Goal: Task Accomplishment & Management: Use online tool/utility

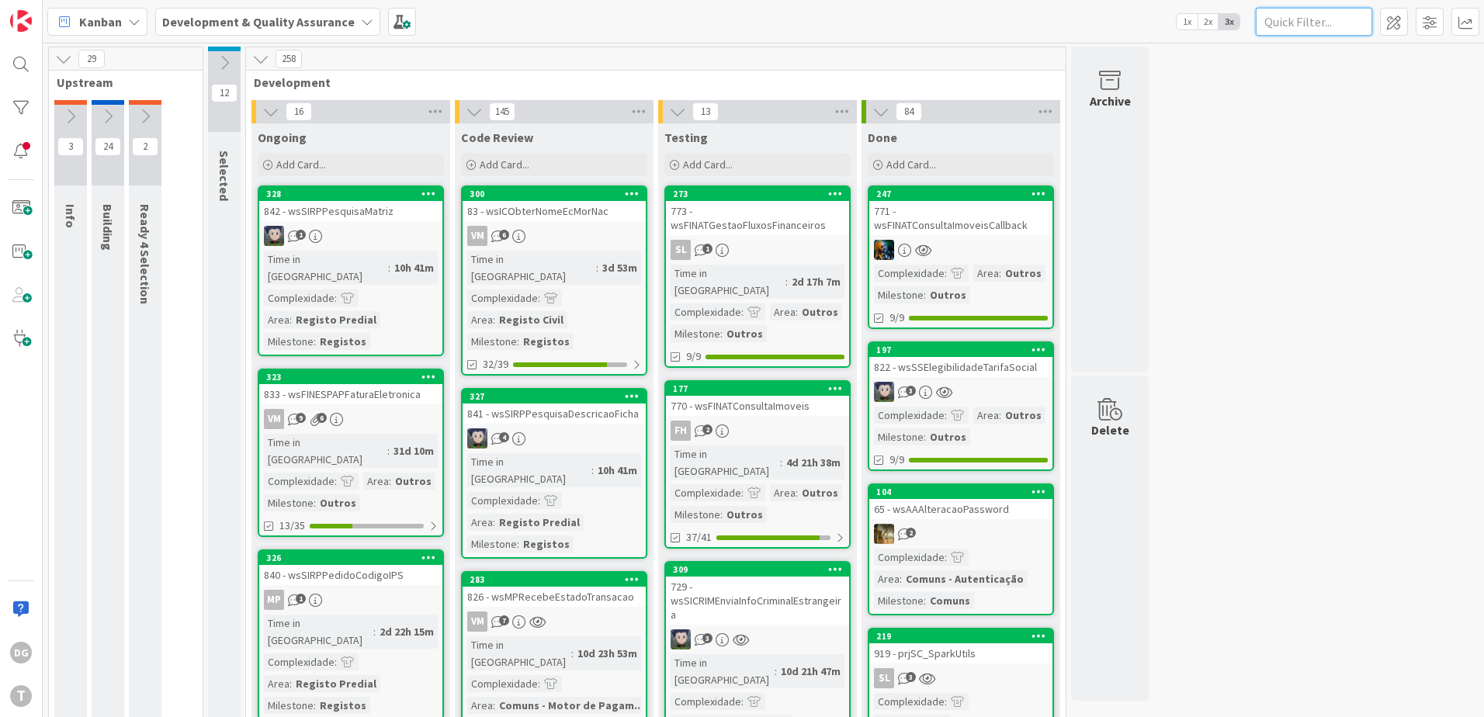
click at [1286, 15] on input "text" at bounding box center [1313, 22] width 116 height 28
paste input "wsECEmiteCartao"
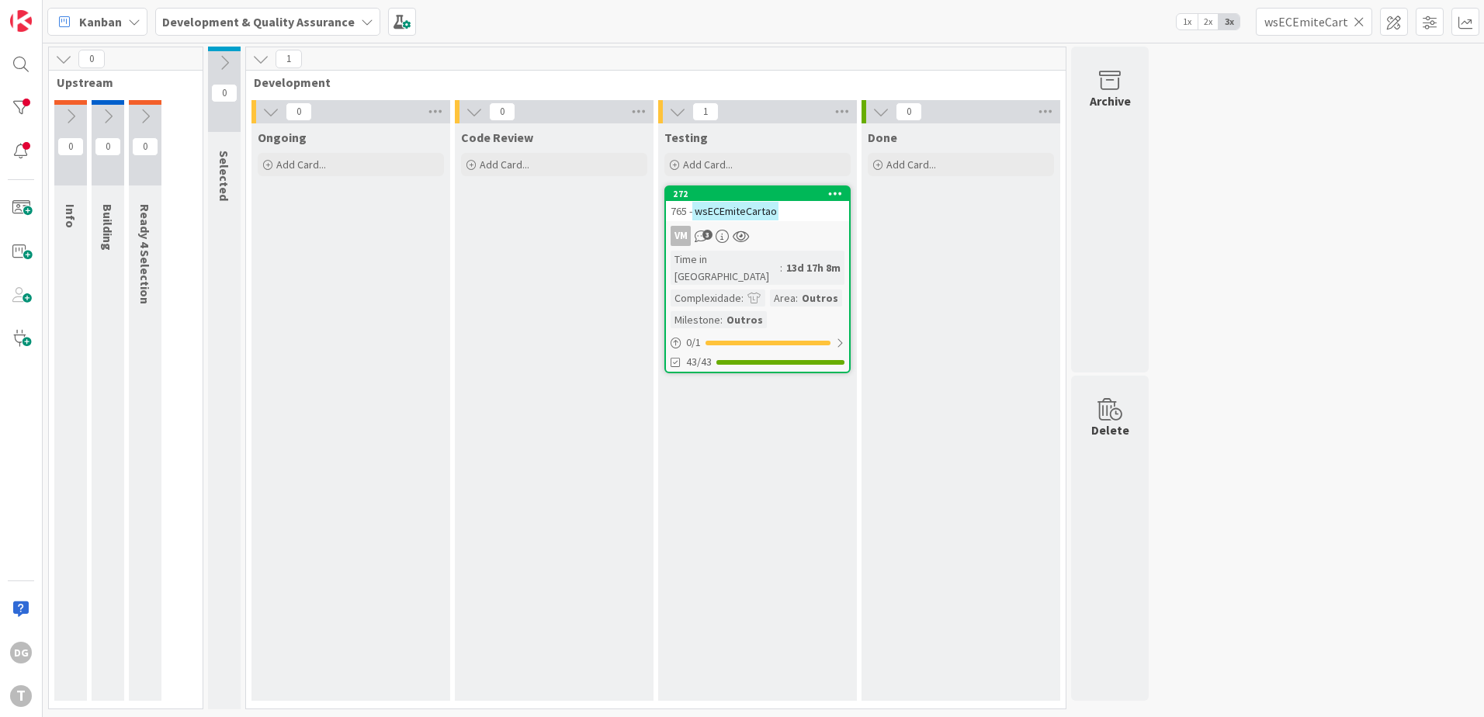
click at [736, 209] on mark "wsECEmiteCartao" at bounding box center [735, 211] width 86 height 18
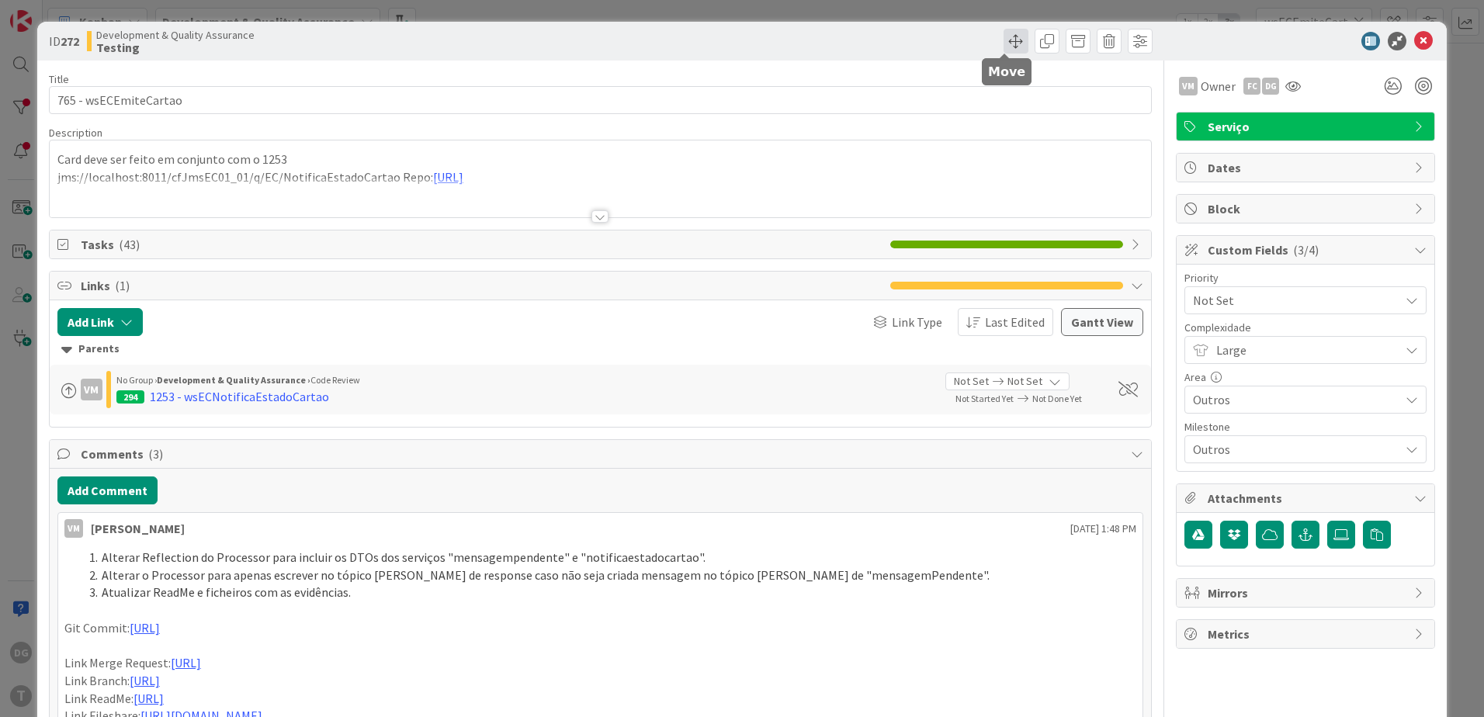
click at [1003, 47] on span at bounding box center [1015, 41] width 25 height 25
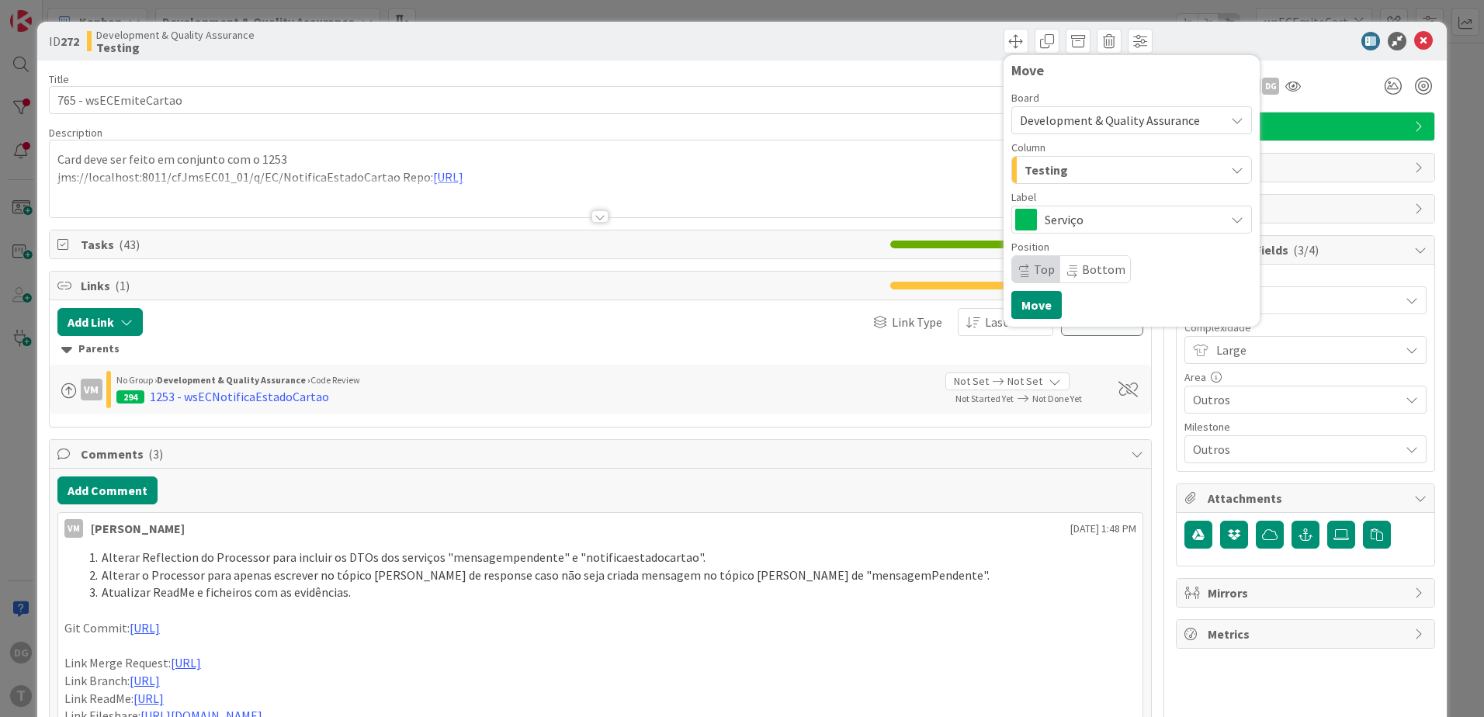
click at [1039, 160] on span "Testing" at bounding box center [1045, 170] width 43 height 20
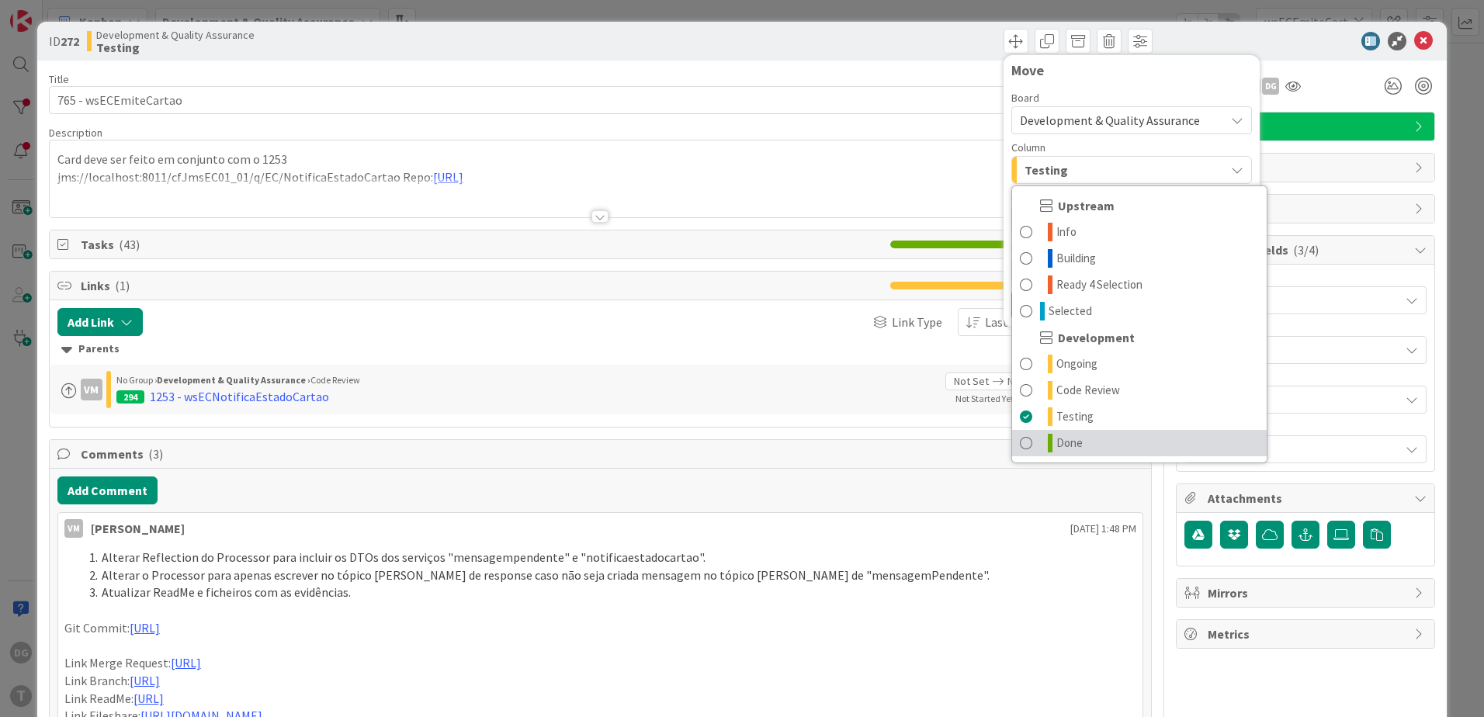
drag, startPoint x: 1062, startPoint y: 438, endPoint x: 1072, endPoint y: 429, distance: 13.2
click at [1062, 438] on span "Done" at bounding box center [1069, 443] width 26 height 19
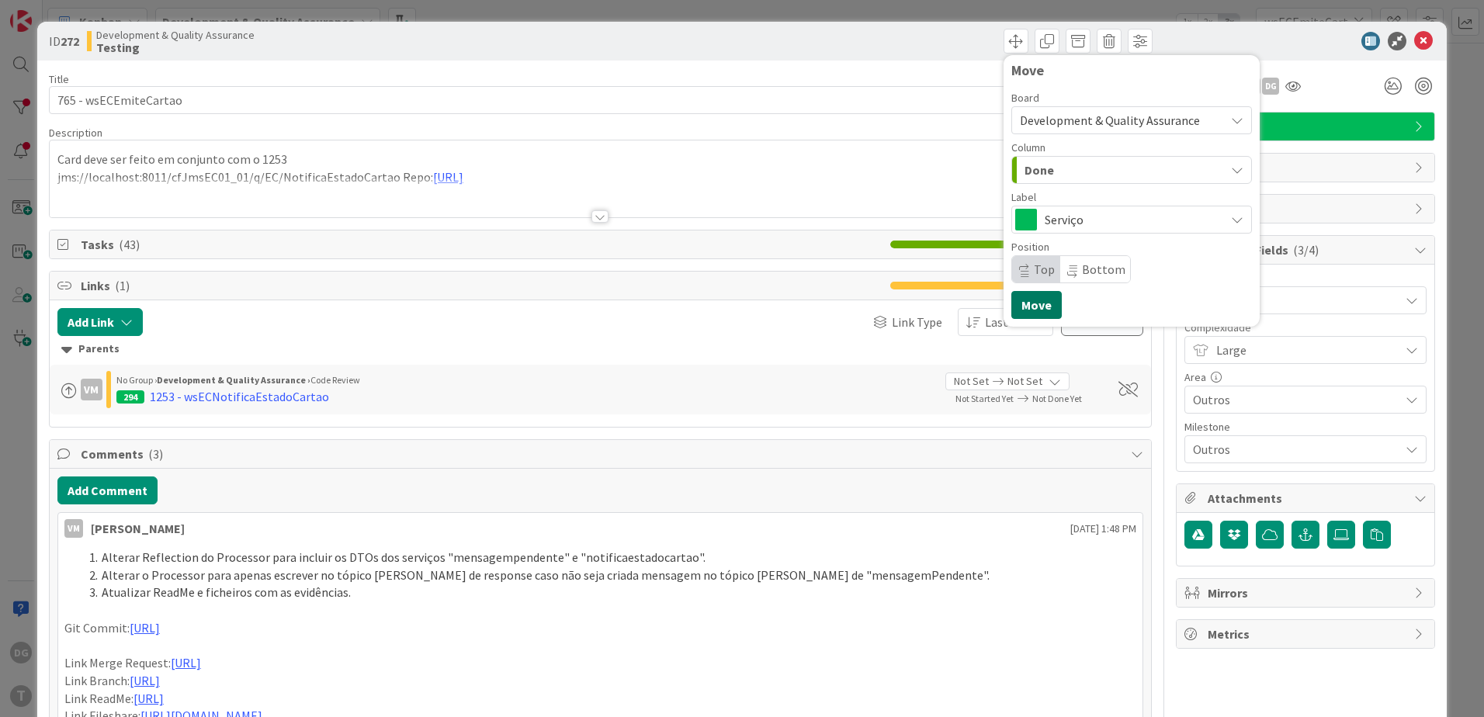
click at [1039, 304] on button "Move" at bounding box center [1036, 305] width 50 height 28
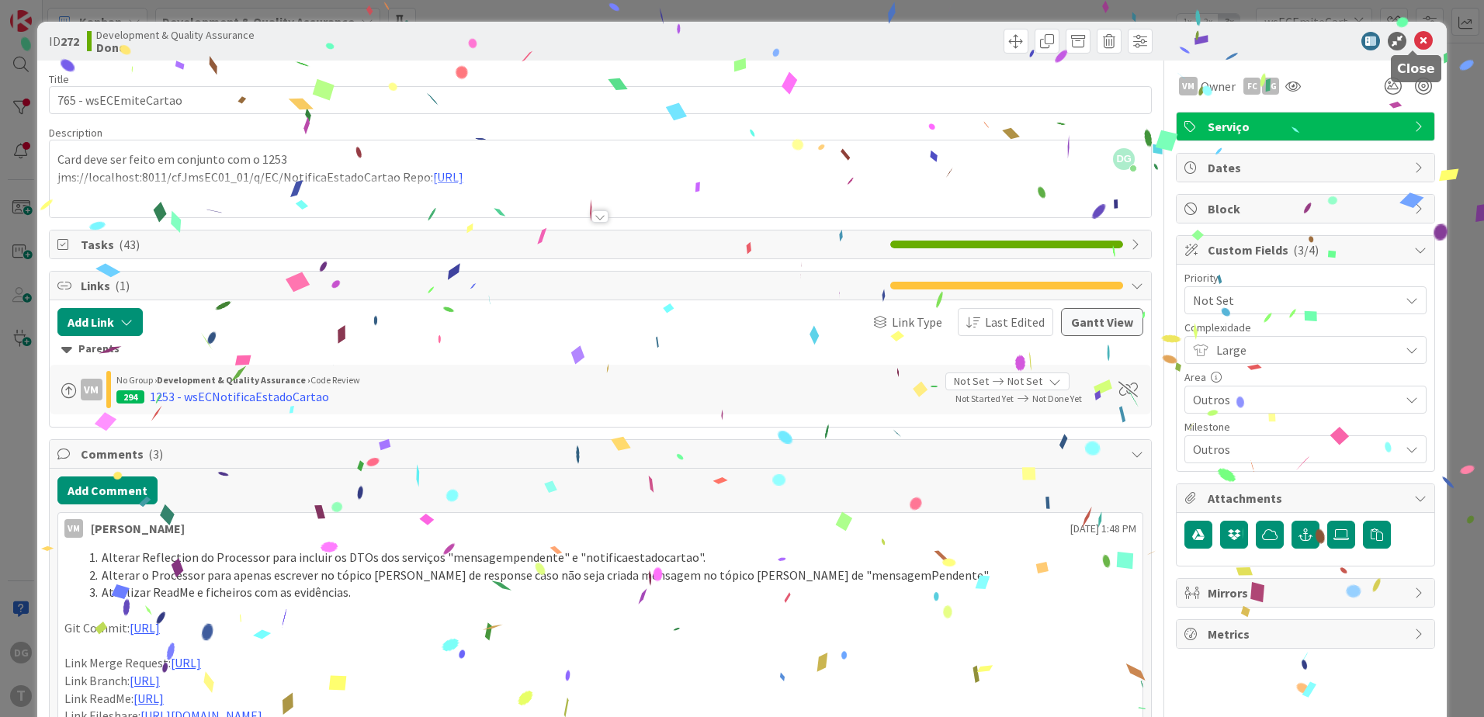
click at [1414, 42] on icon at bounding box center [1423, 41] width 19 height 19
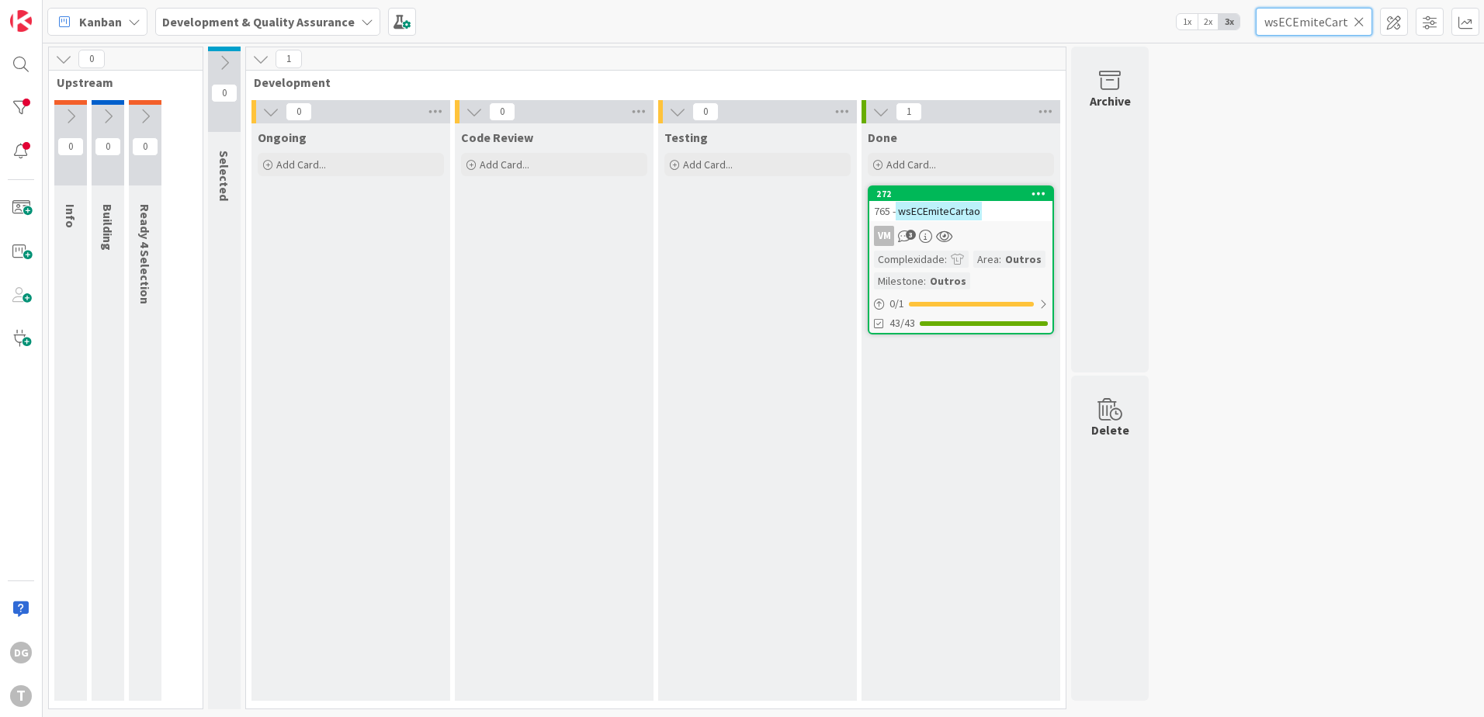
click at [1296, 19] on input "wsECEmiteCartao" at bounding box center [1313, 22] width 116 height 28
paste input "SICRIMEnviaInfoCriminalEstrangeira"
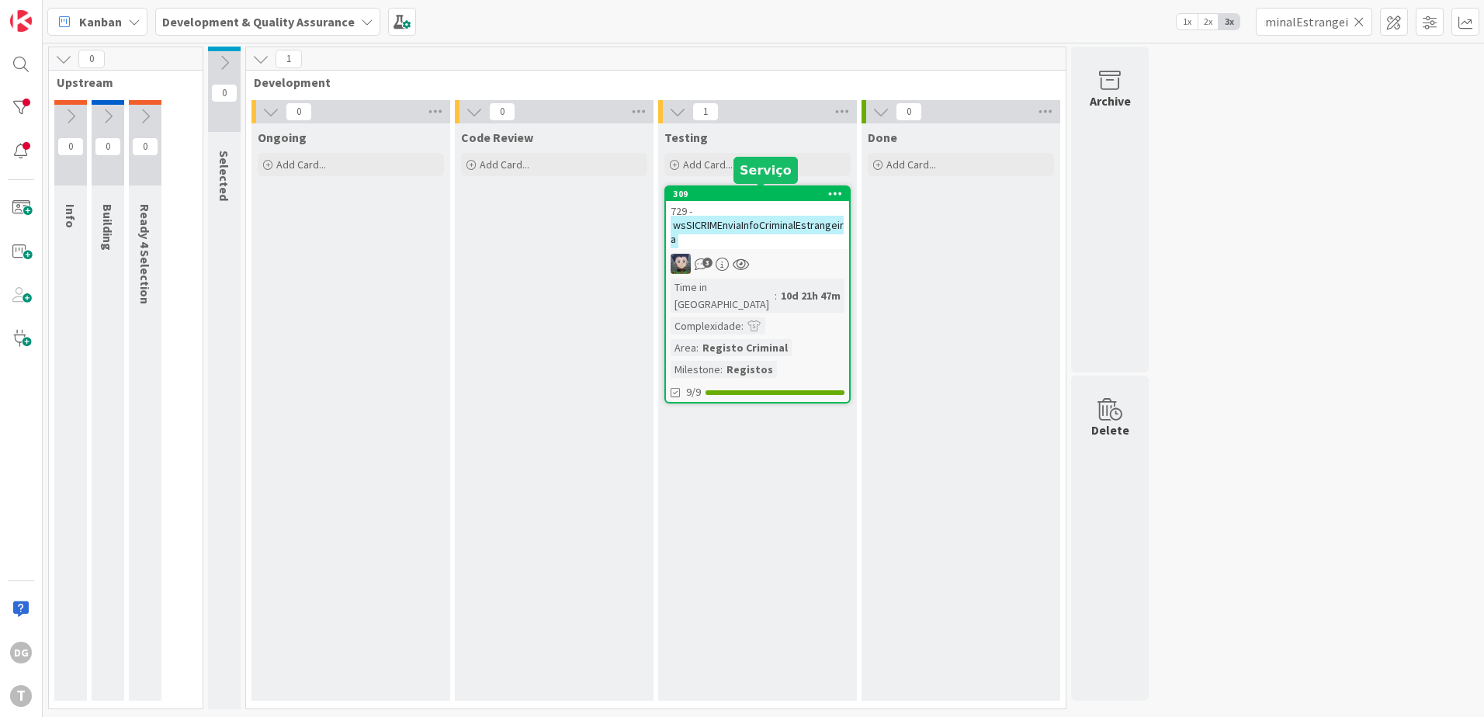
click at [710, 196] on div "309" at bounding box center [761, 194] width 176 height 11
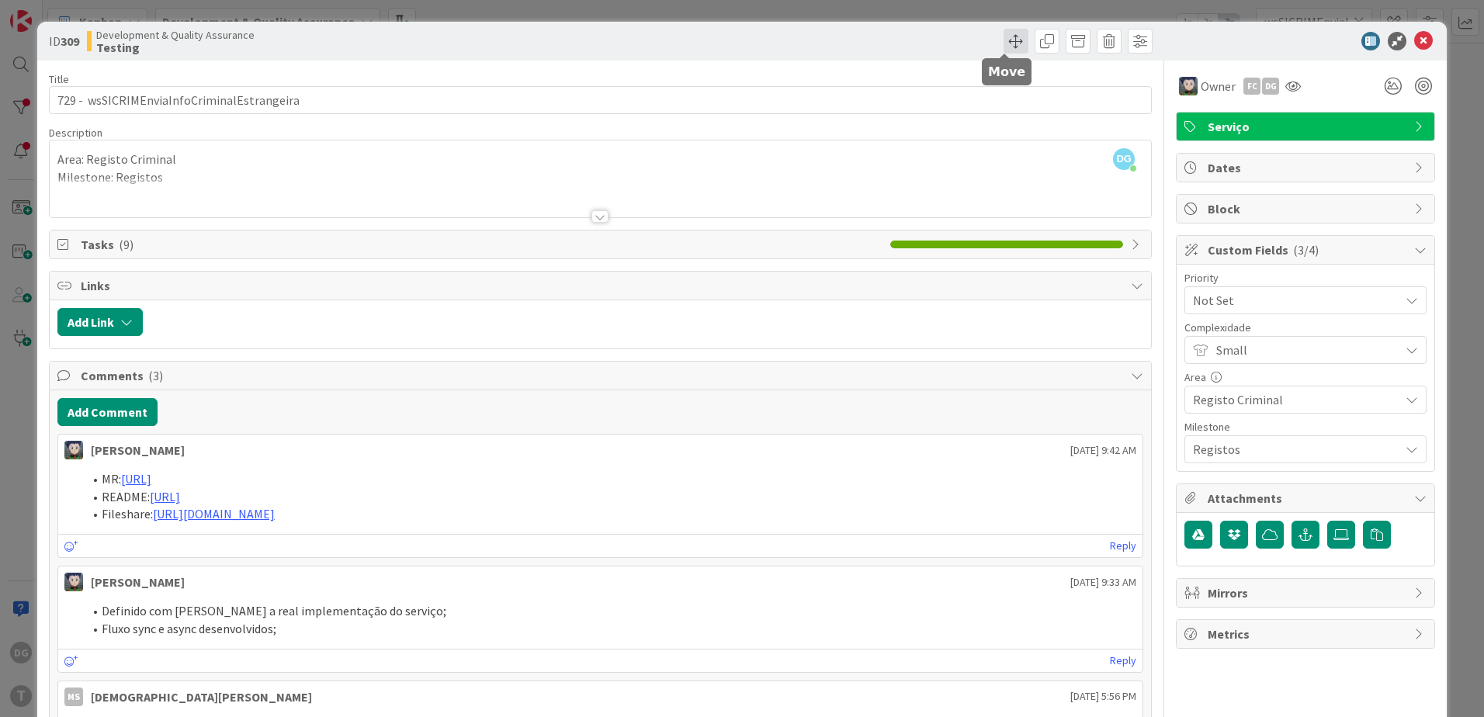
click at [1003, 37] on span at bounding box center [1015, 41] width 25 height 25
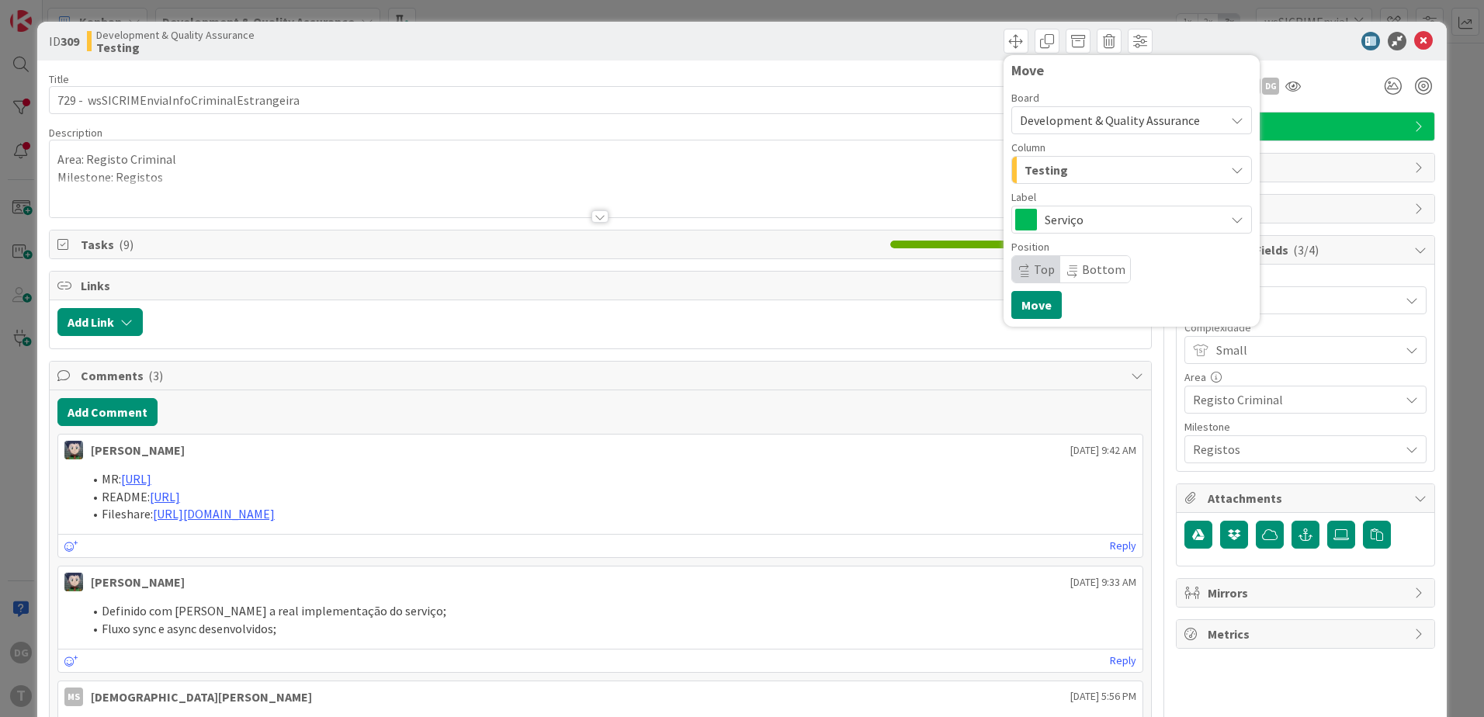
click at [1086, 163] on div "Testing" at bounding box center [1122, 170] width 204 height 25
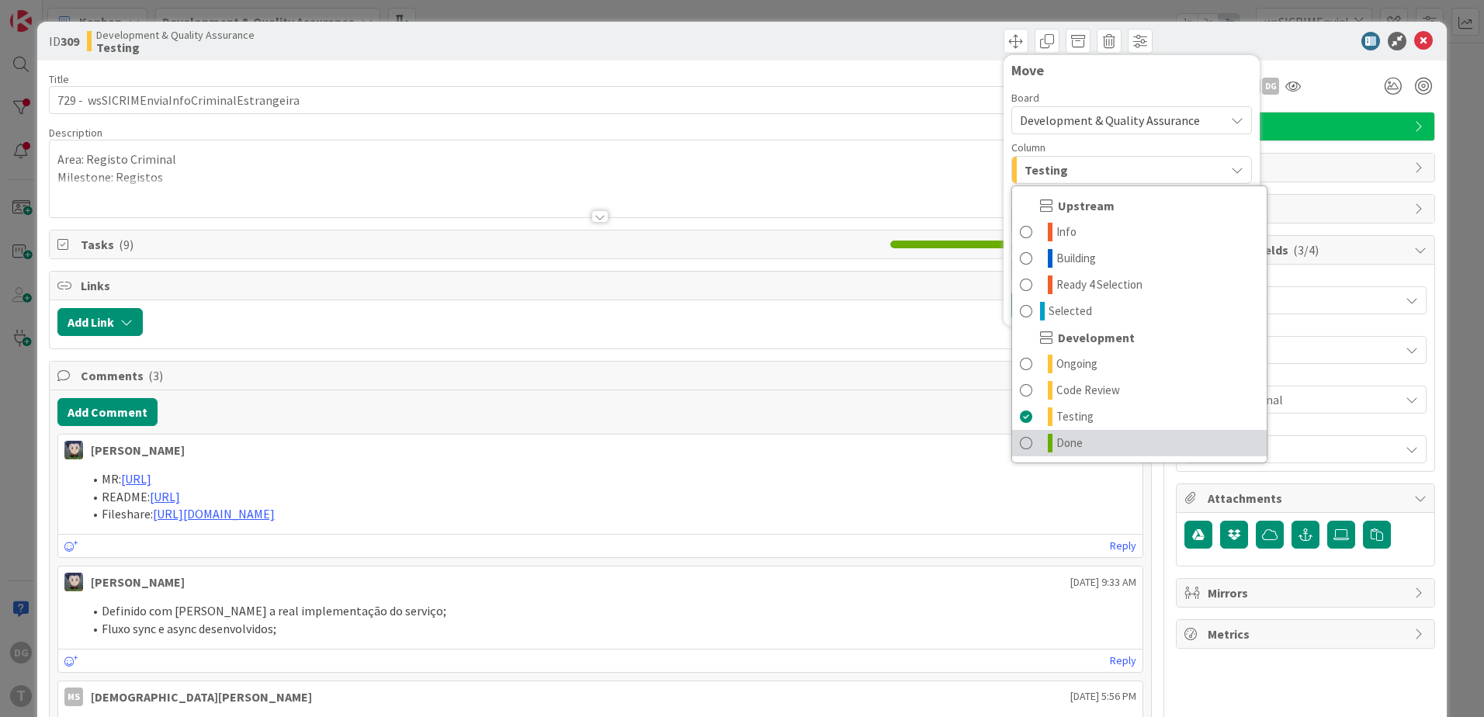
click at [1084, 438] on link "Done" at bounding box center [1139, 443] width 254 height 26
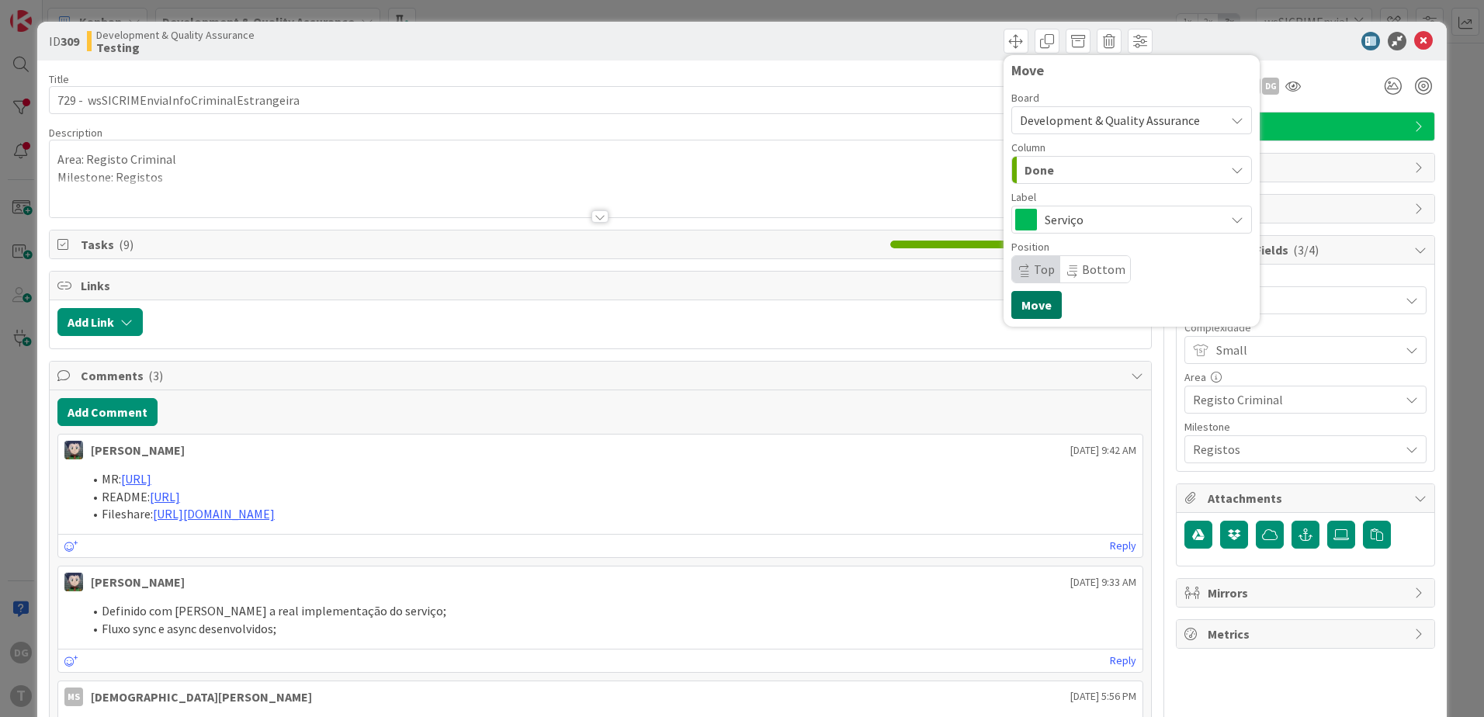
click at [1016, 306] on button "Move" at bounding box center [1036, 305] width 50 height 28
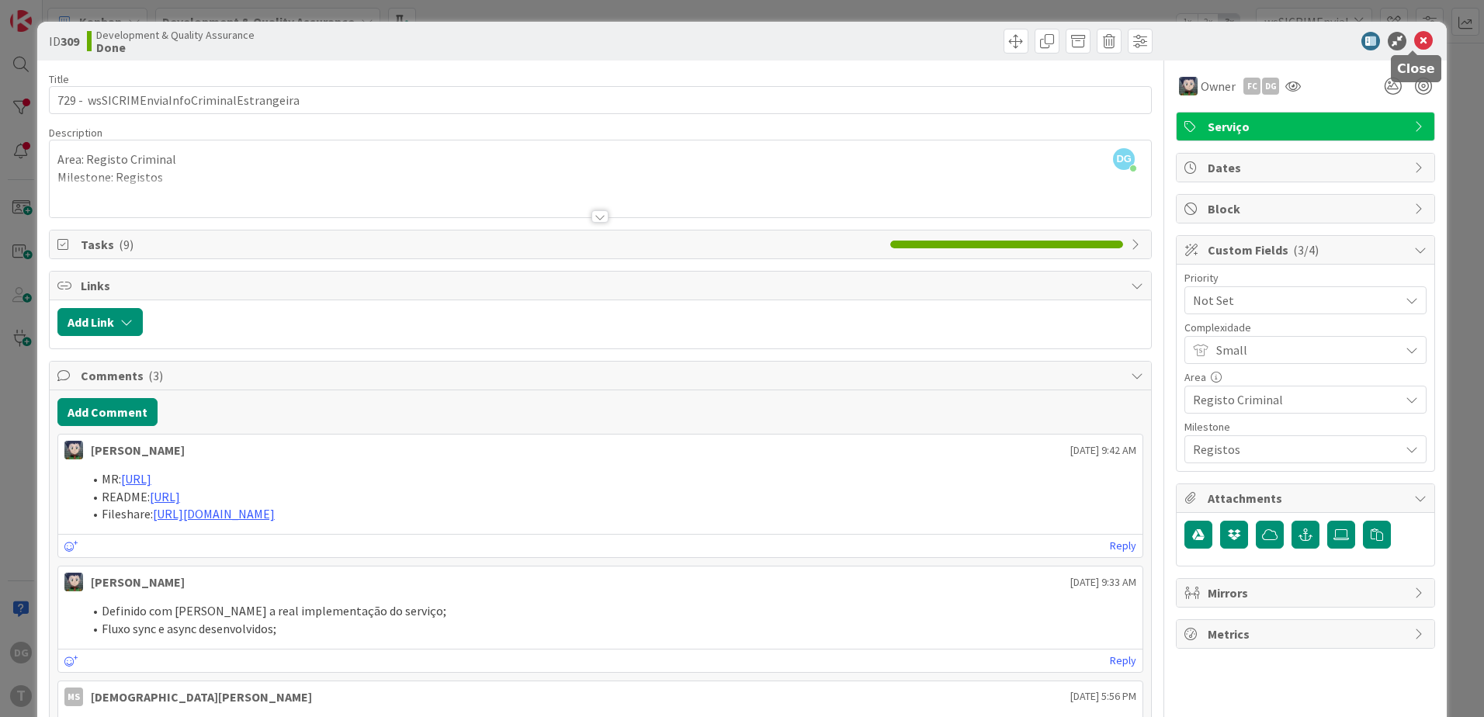
click at [1414, 42] on icon at bounding box center [1423, 41] width 19 height 19
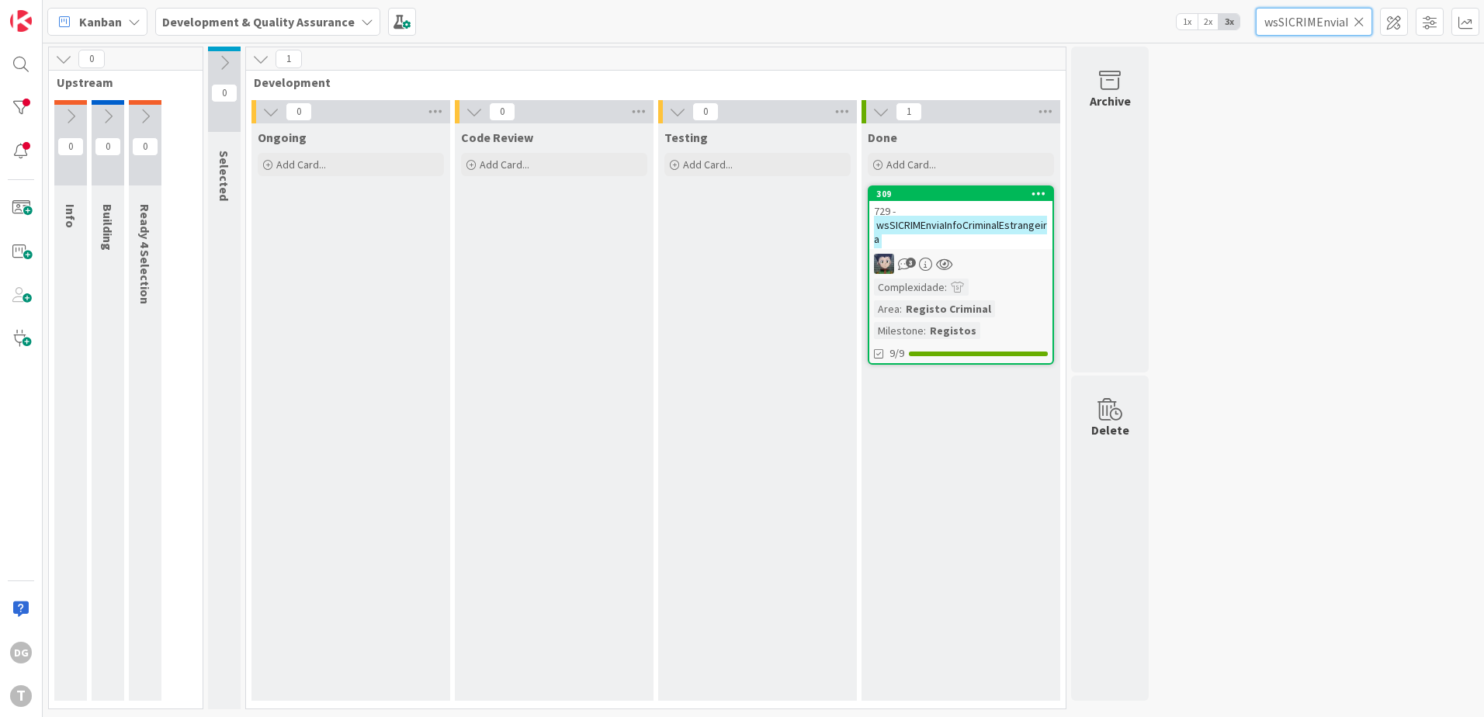
click at [1314, 16] on input "wsSICRIMEnviaInfoCriminalEstrangeira" at bounding box center [1313, 22] width 116 height 28
paste input "MPGeracaoRefMB"
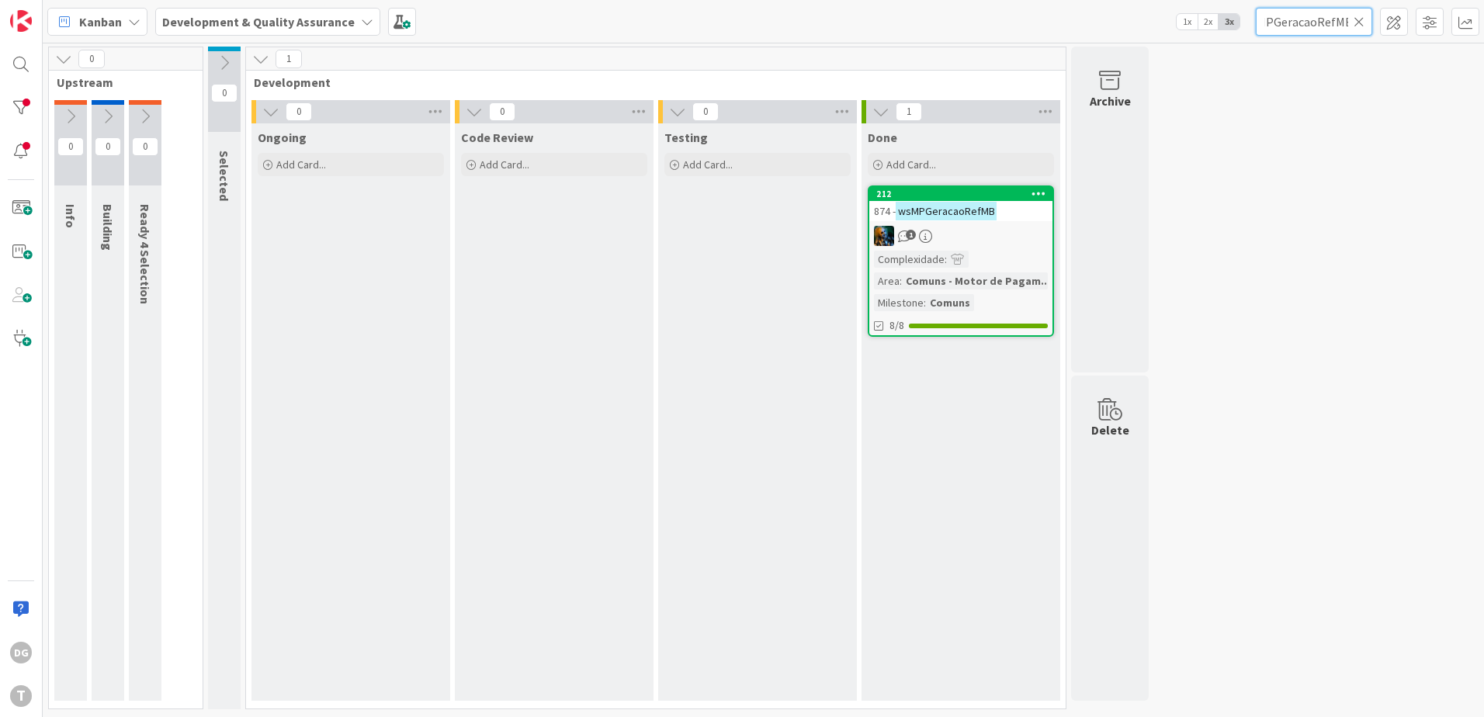
type input "wsMPGeracaoRefMB"
